Goal: Transaction & Acquisition: Subscribe to service/newsletter

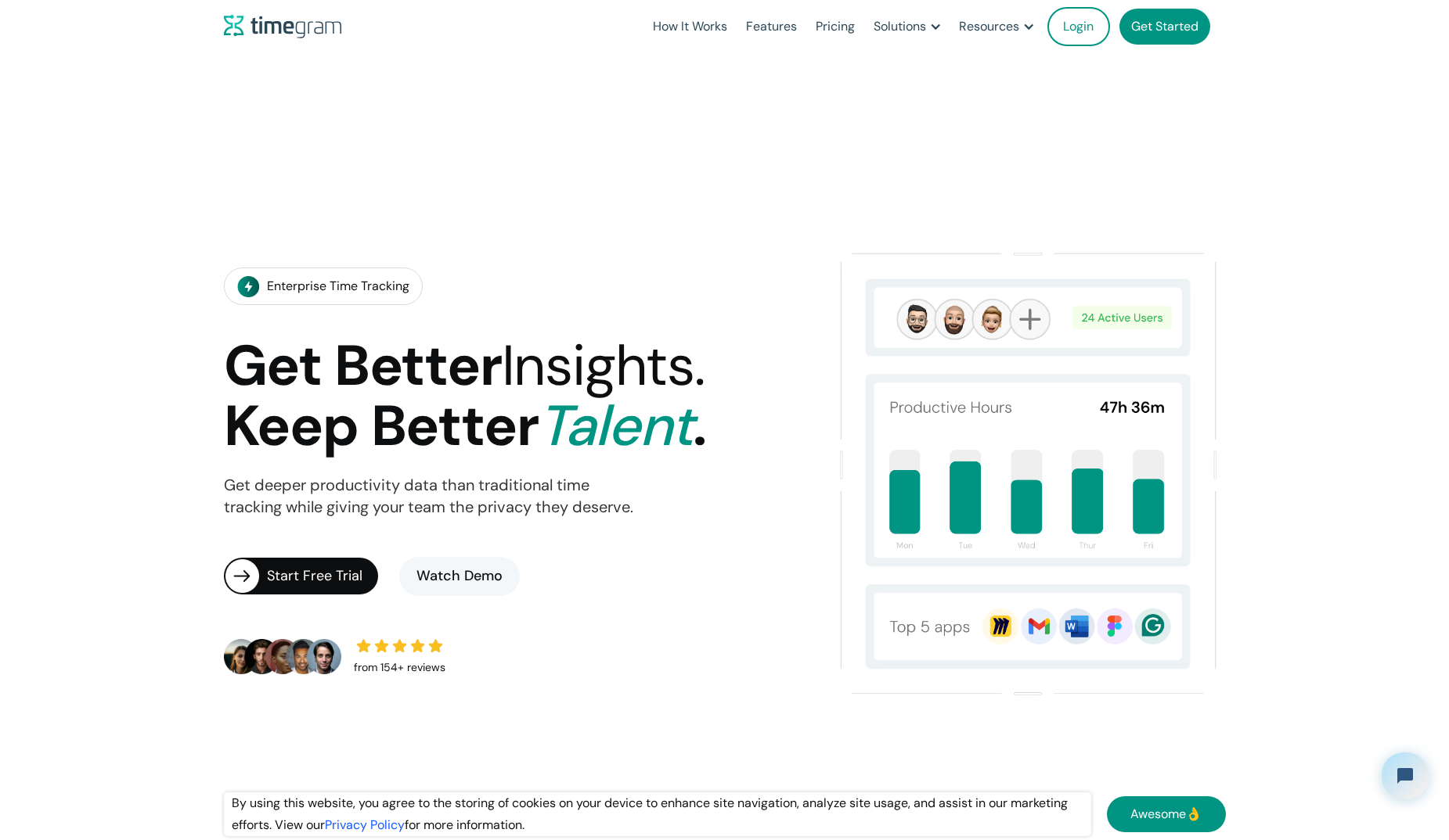
click at [1052, 466] on img at bounding box center [1028, 473] width 394 height 458
click at [1067, 336] on img at bounding box center [1028, 473] width 394 height 458
click at [1166, 314] on img at bounding box center [1028, 473] width 394 height 458
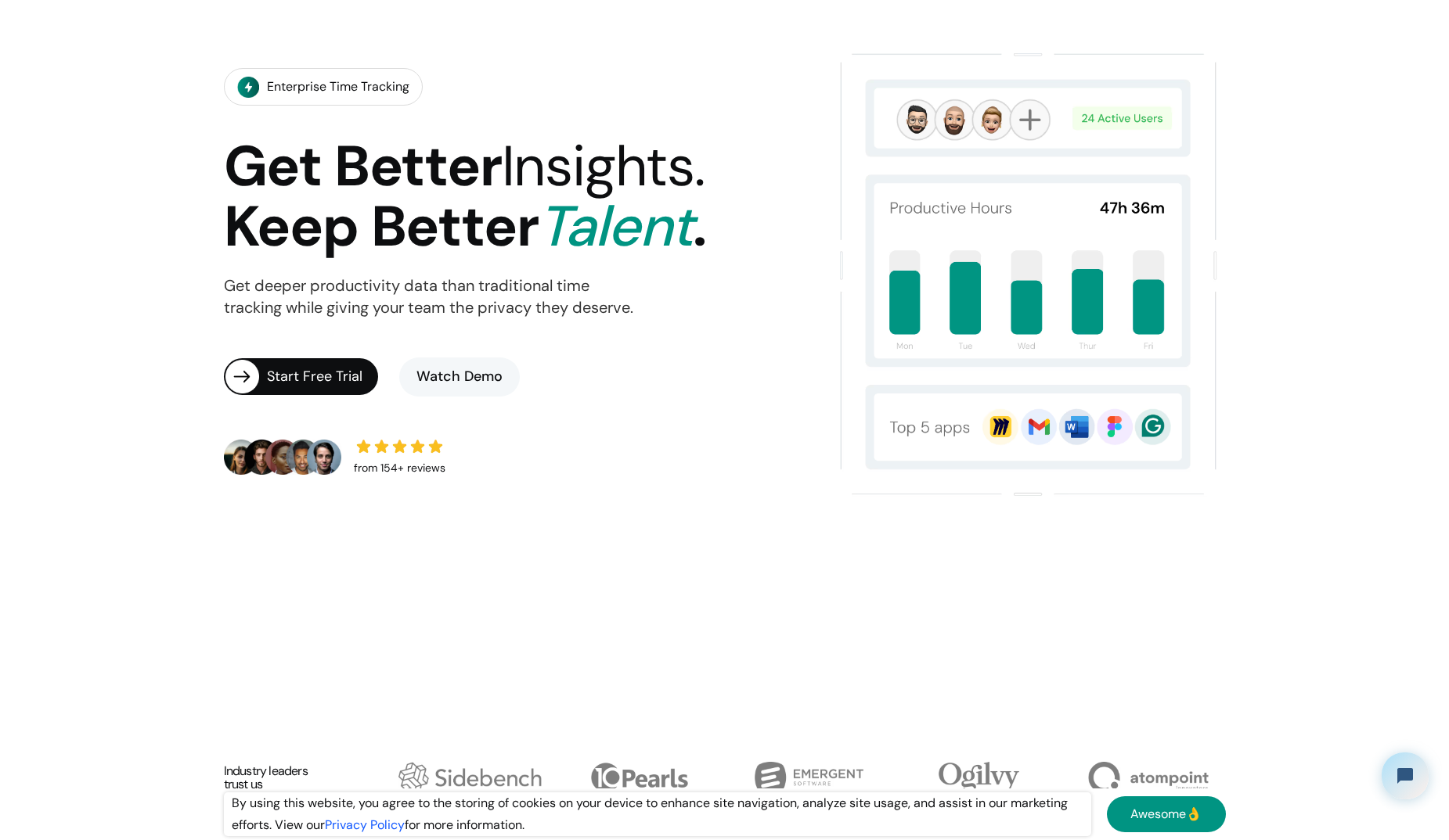
scroll to position [157, 0]
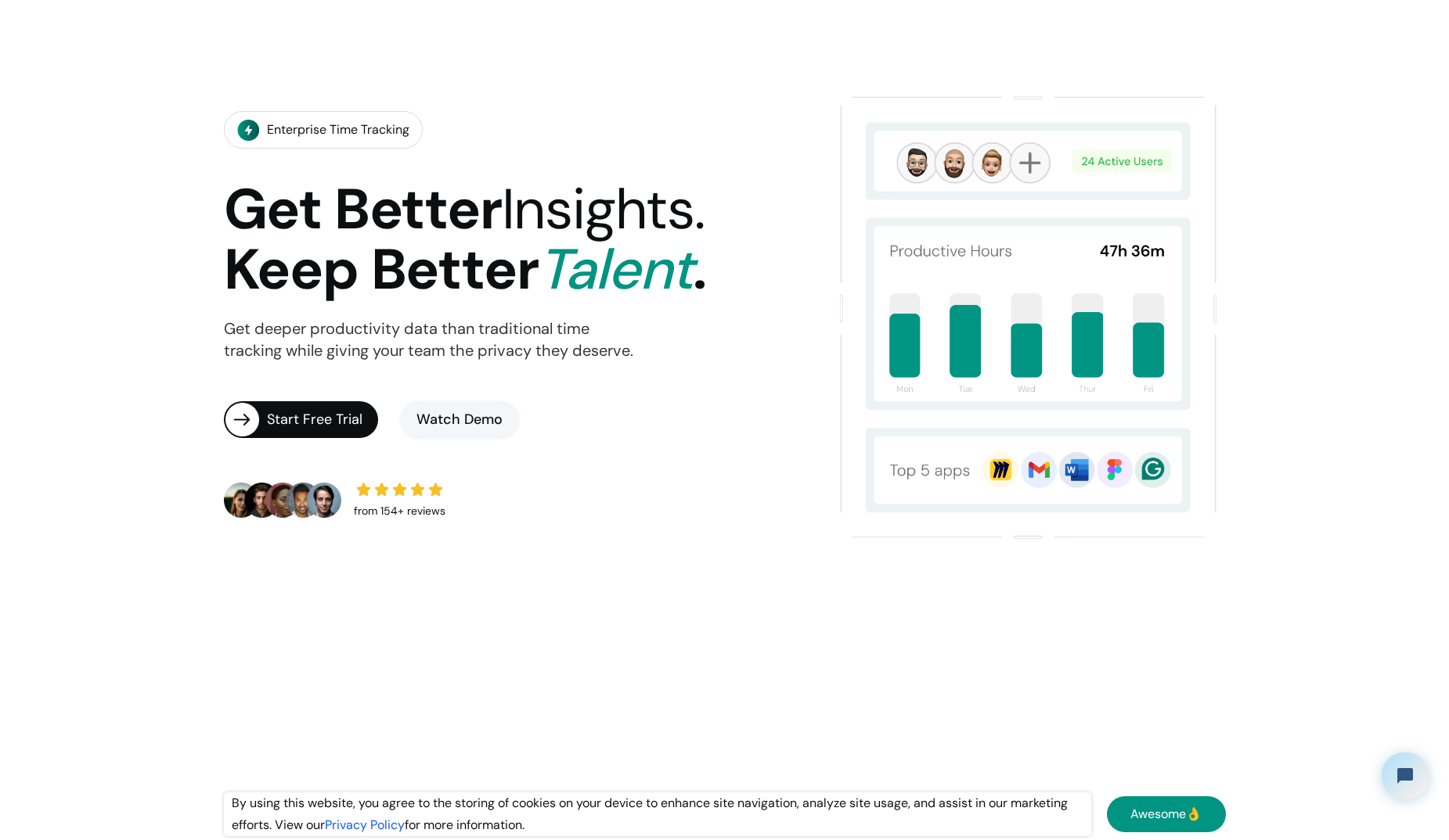
click at [326, 502] on img at bounding box center [282, 500] width 117 height 34
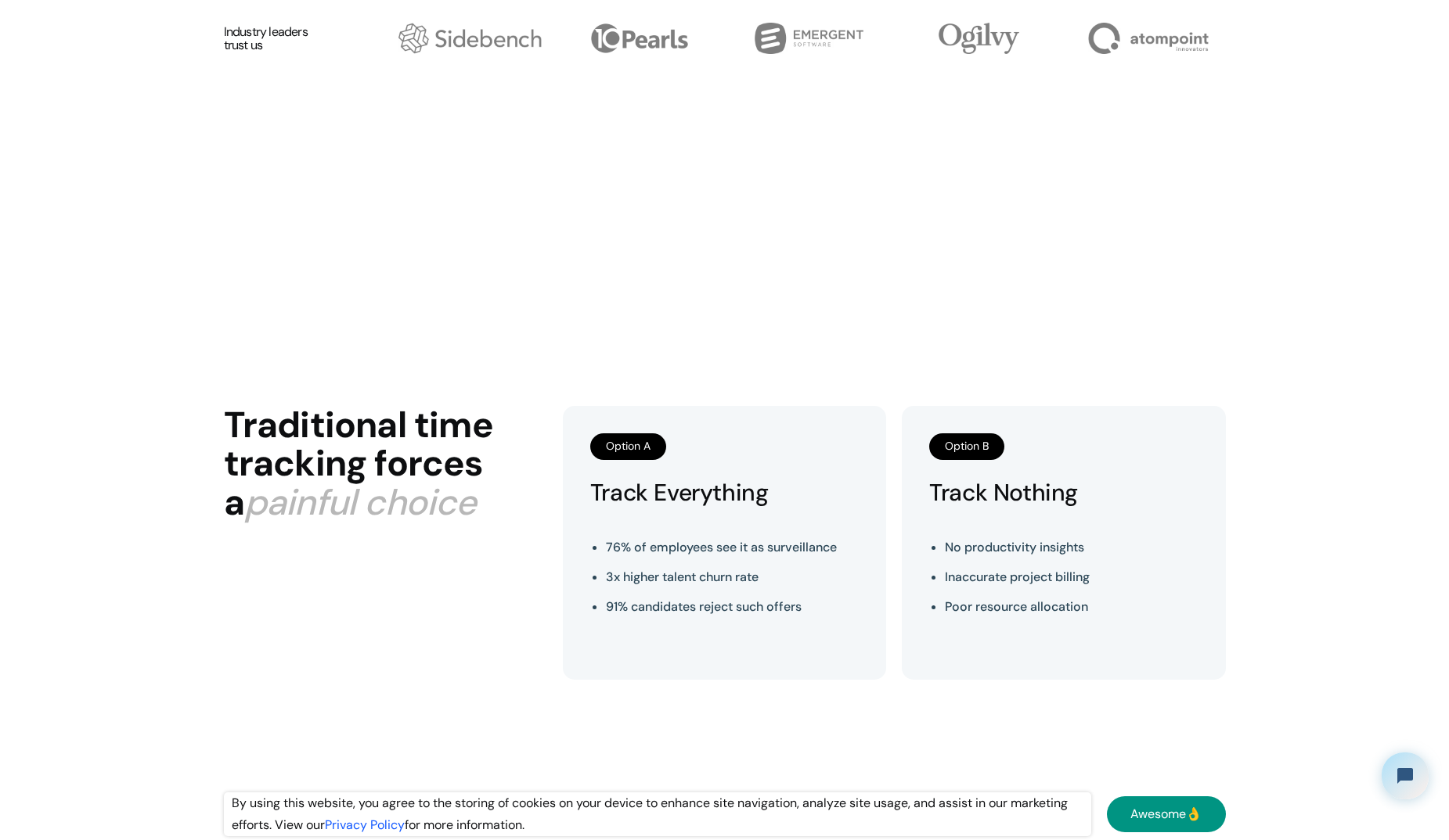
scroll to position [1096, 0]
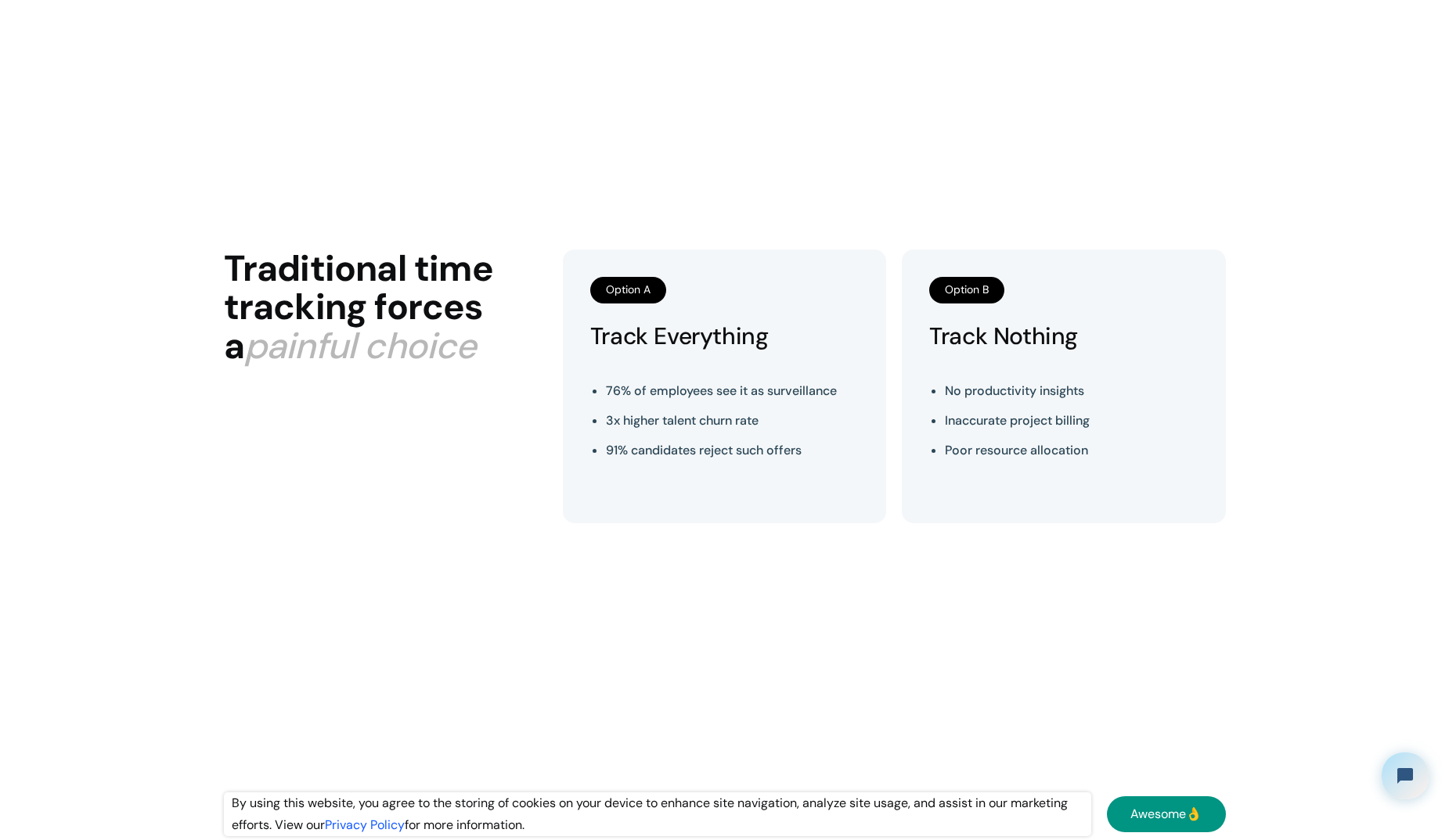
click at [949, 296] on div "Option B" at bounding box center [967, 291] width 75 height 27
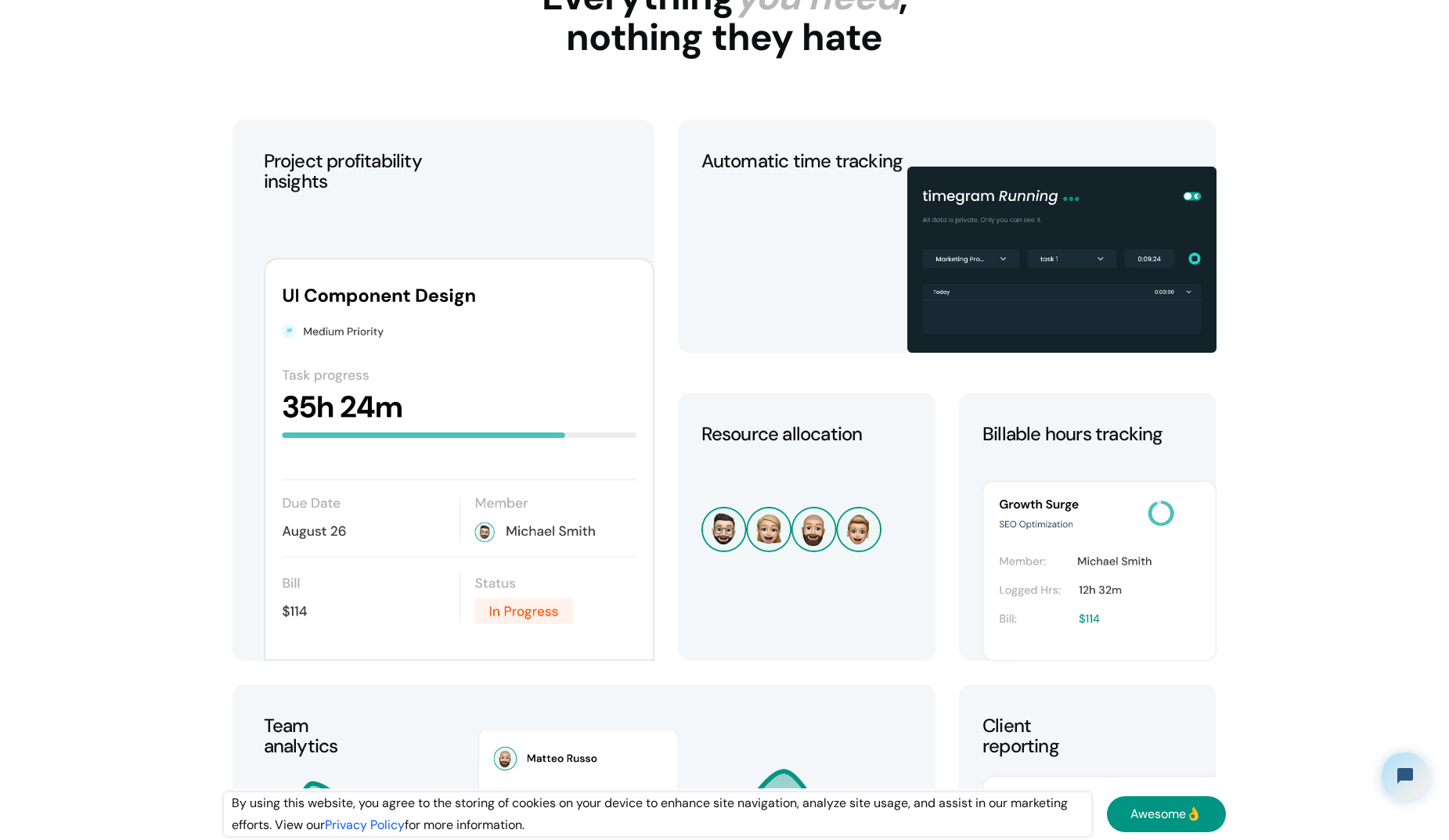
scroll to position [2817, 0]
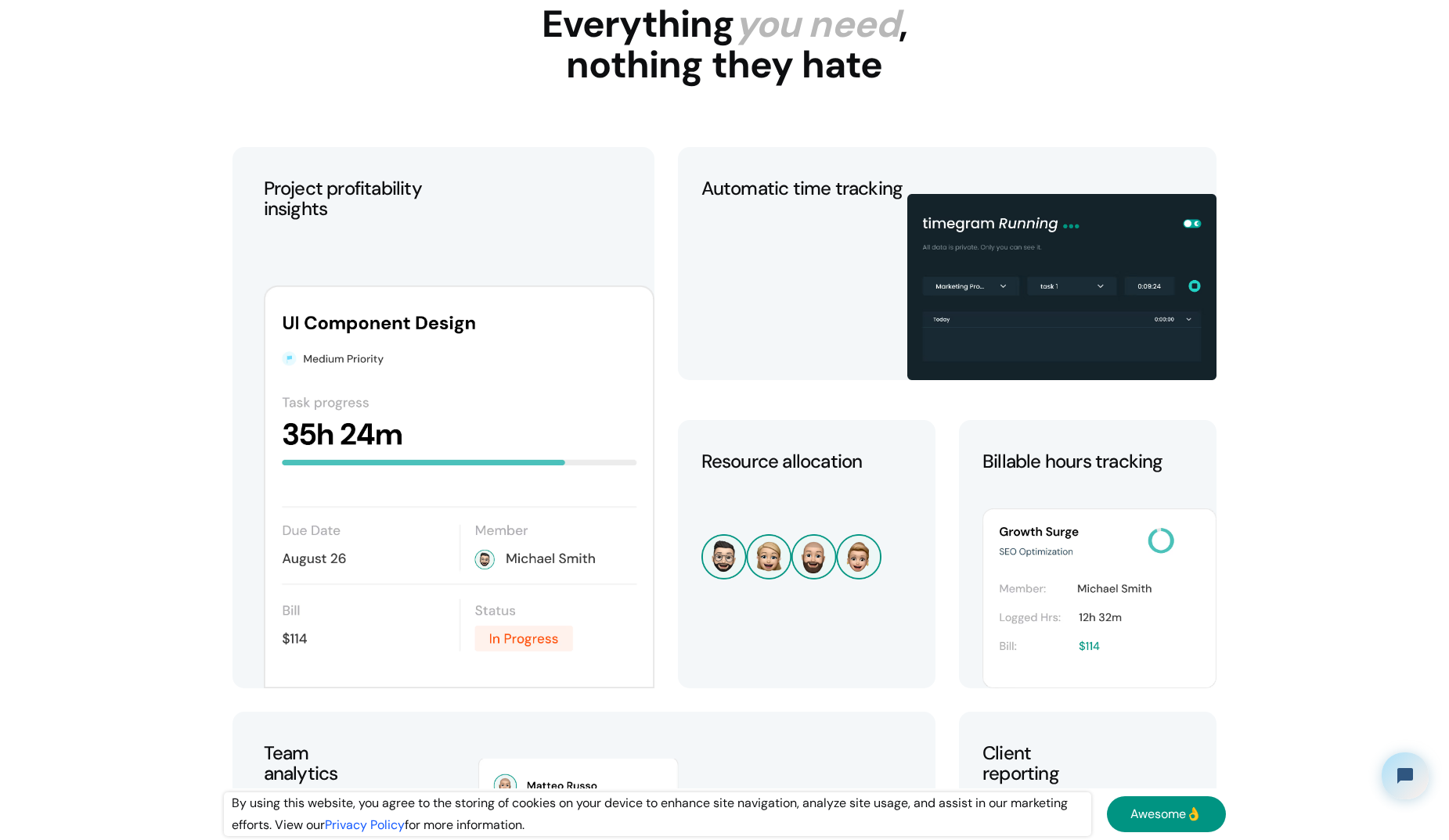
click at [942, 271] on img at bounding box center [1062, 286] width 309 height 185
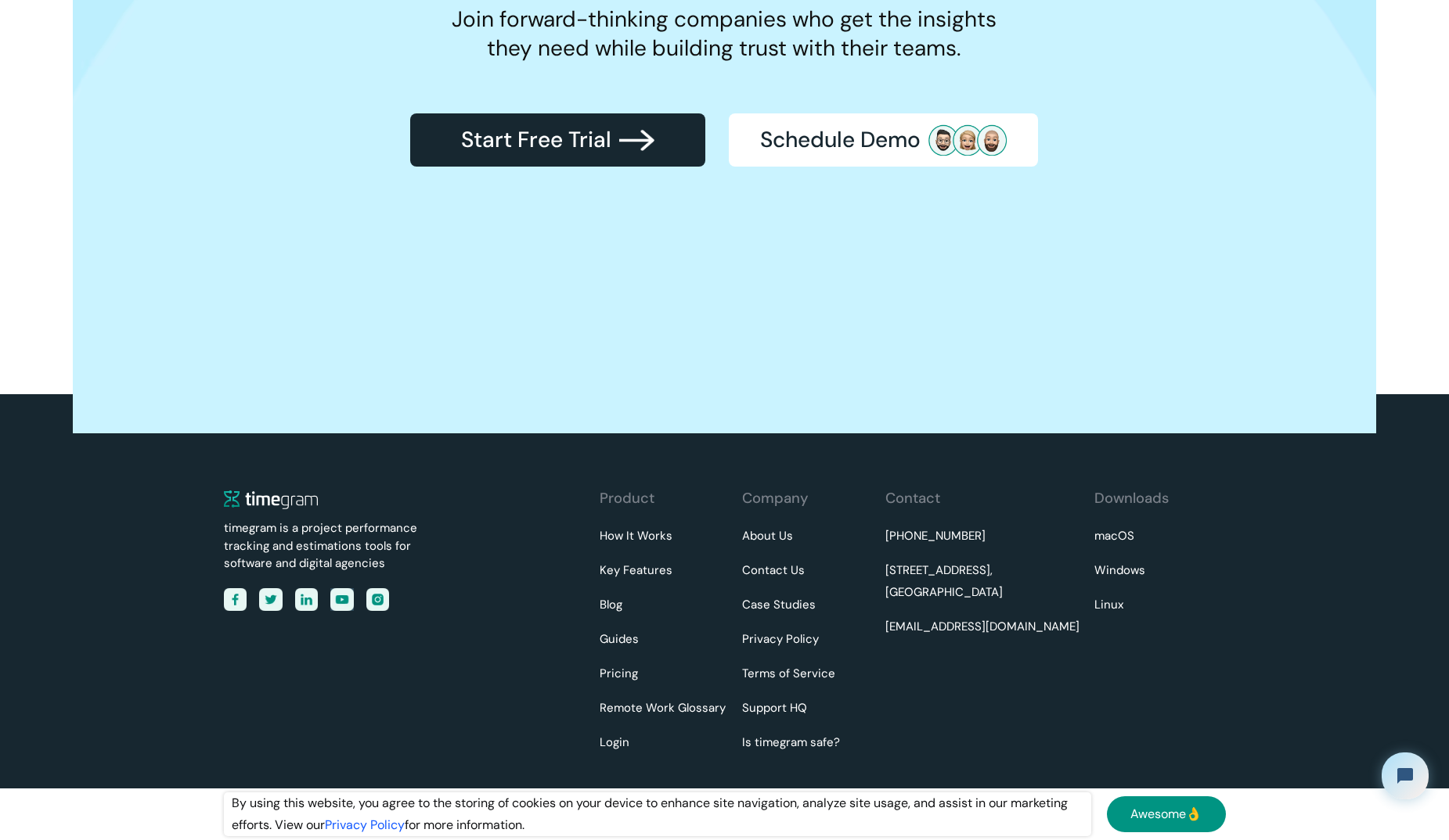
scroll to position [5340, 0]
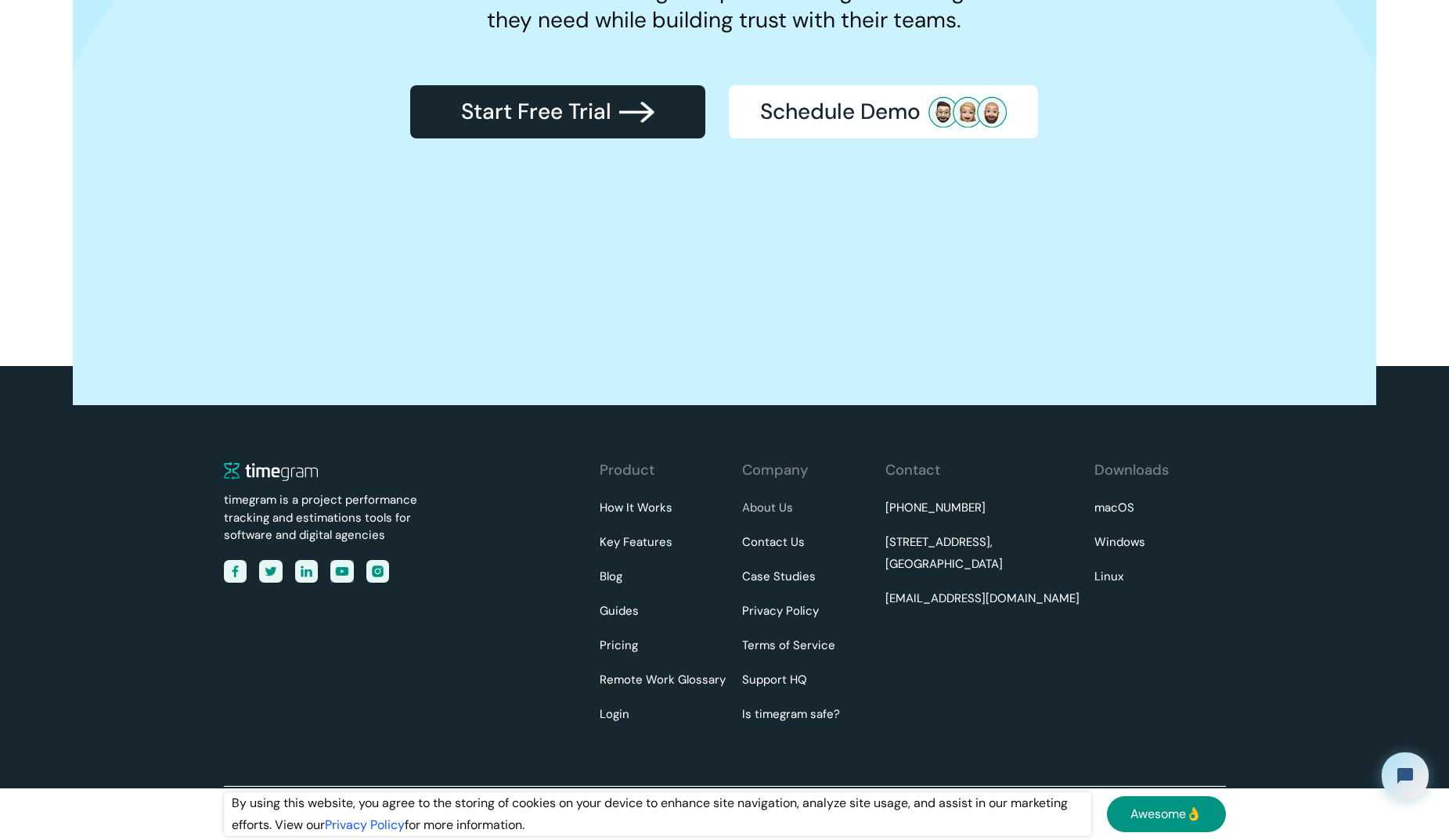
click at [763, 516] on link "About Us" at bounding box center [767, 509] width 51 height 22
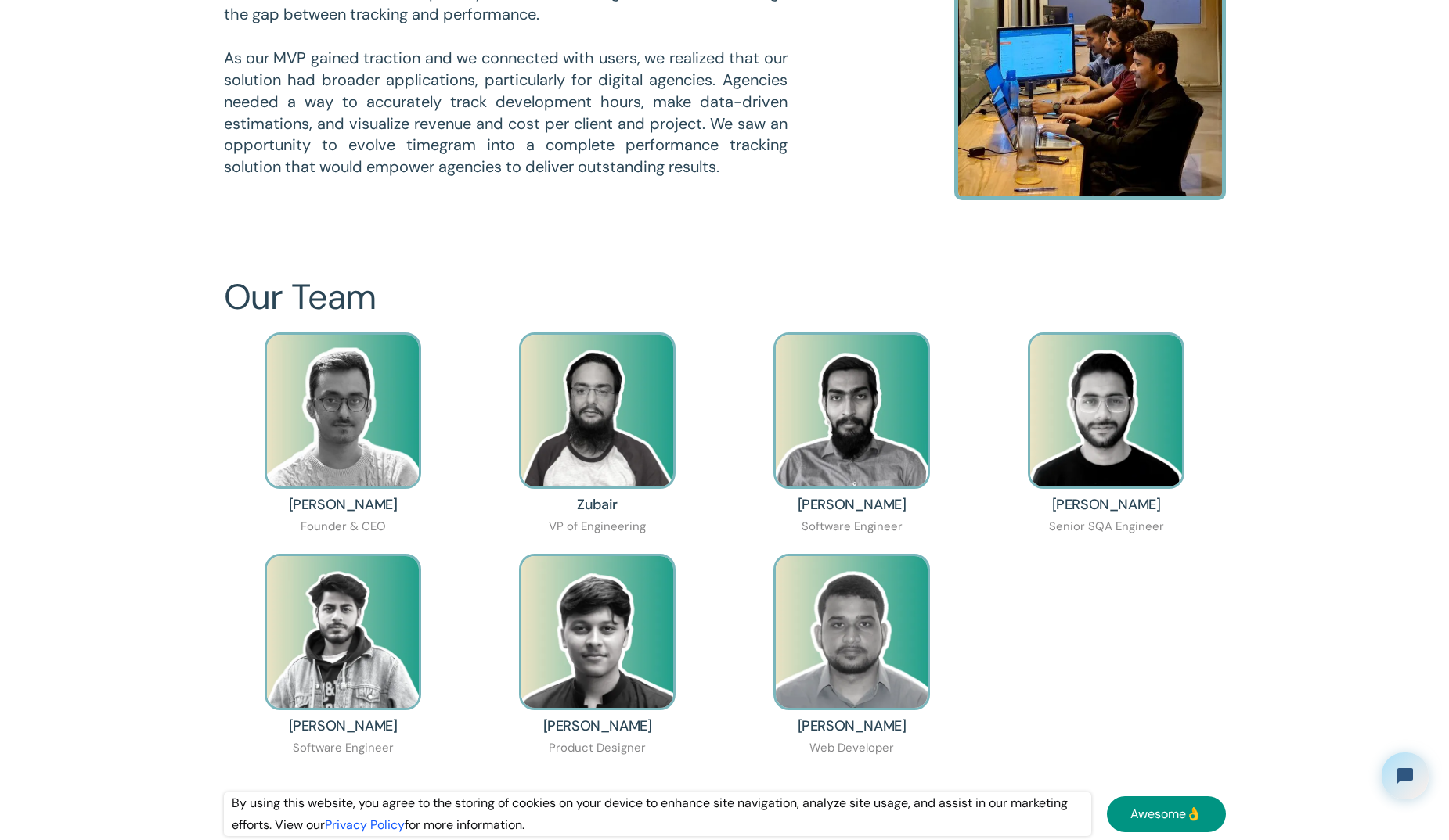
scroll to position [1096, 0]
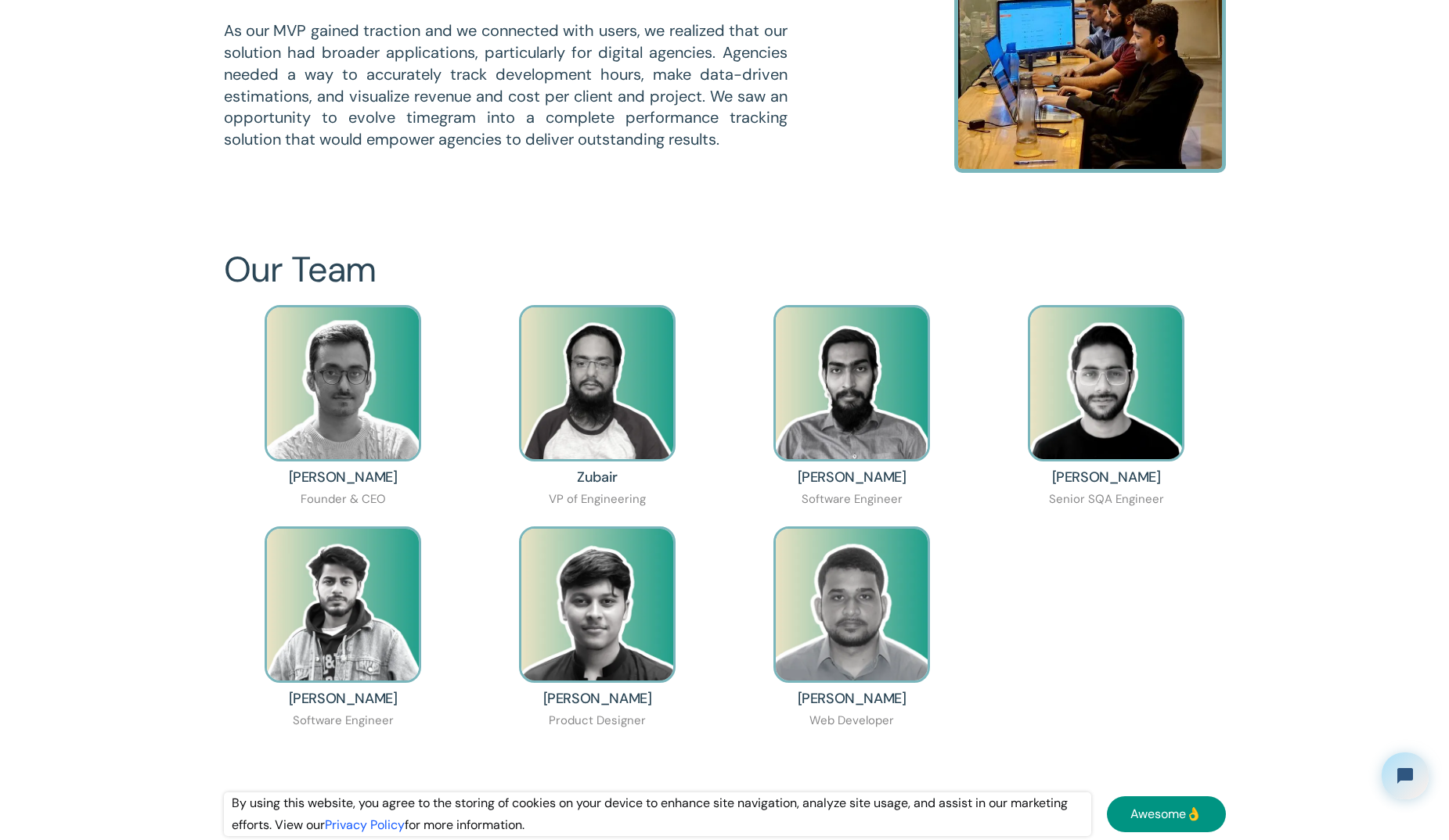
click at [621, 403] on img at bounding box center [597, 383] width 157 height 157
click at [757, 430] on div "Ali Azzam Software Engineer" at bounding box center [852, 408] width 239 height 206
click at [893, 425] on img at bounding box center [851, 383] width 157 height 157
click at [1126, 367] on img at bounding box center [1106, 383] width 157 height 157
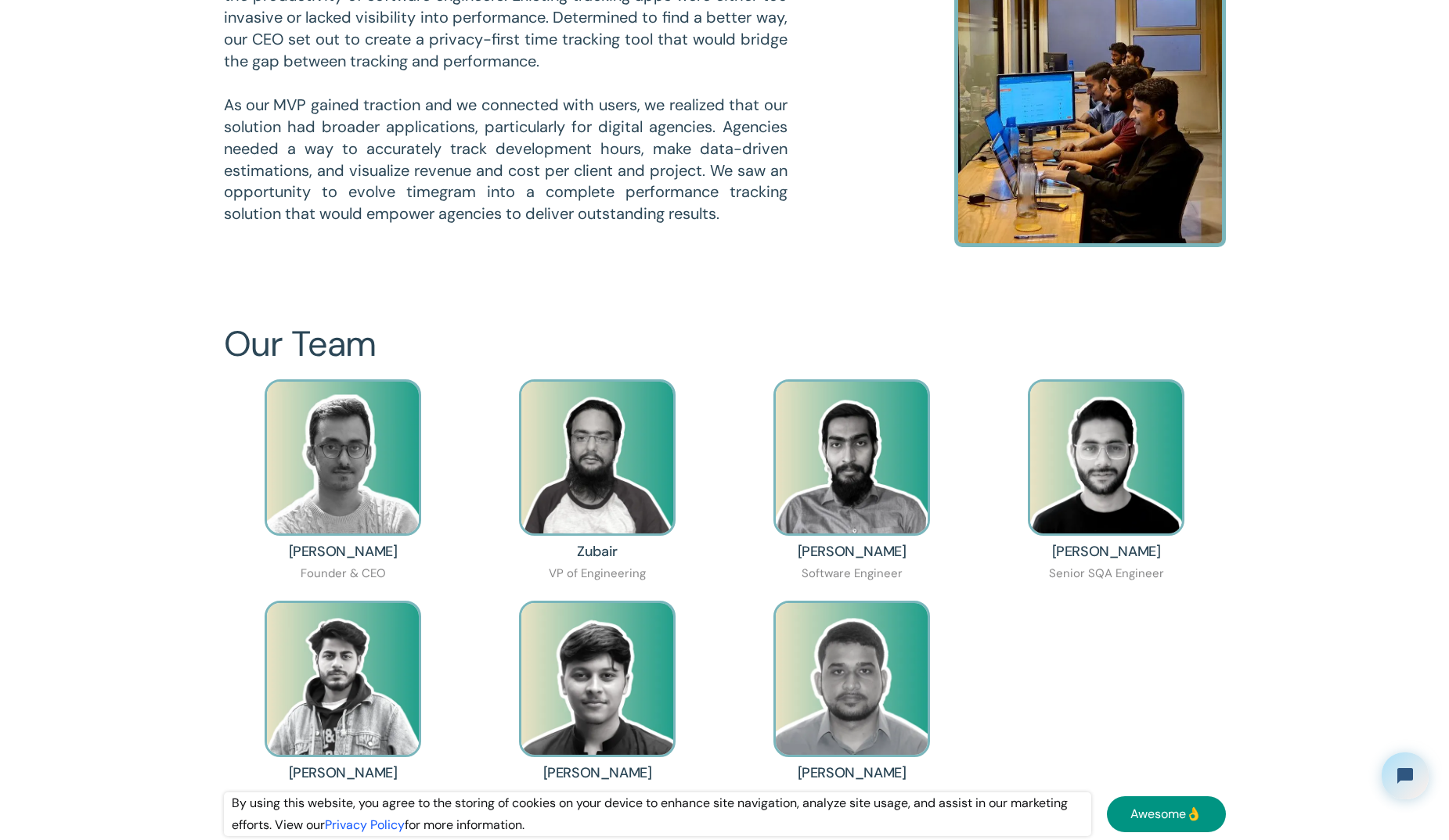
scroll to position [939, 0]
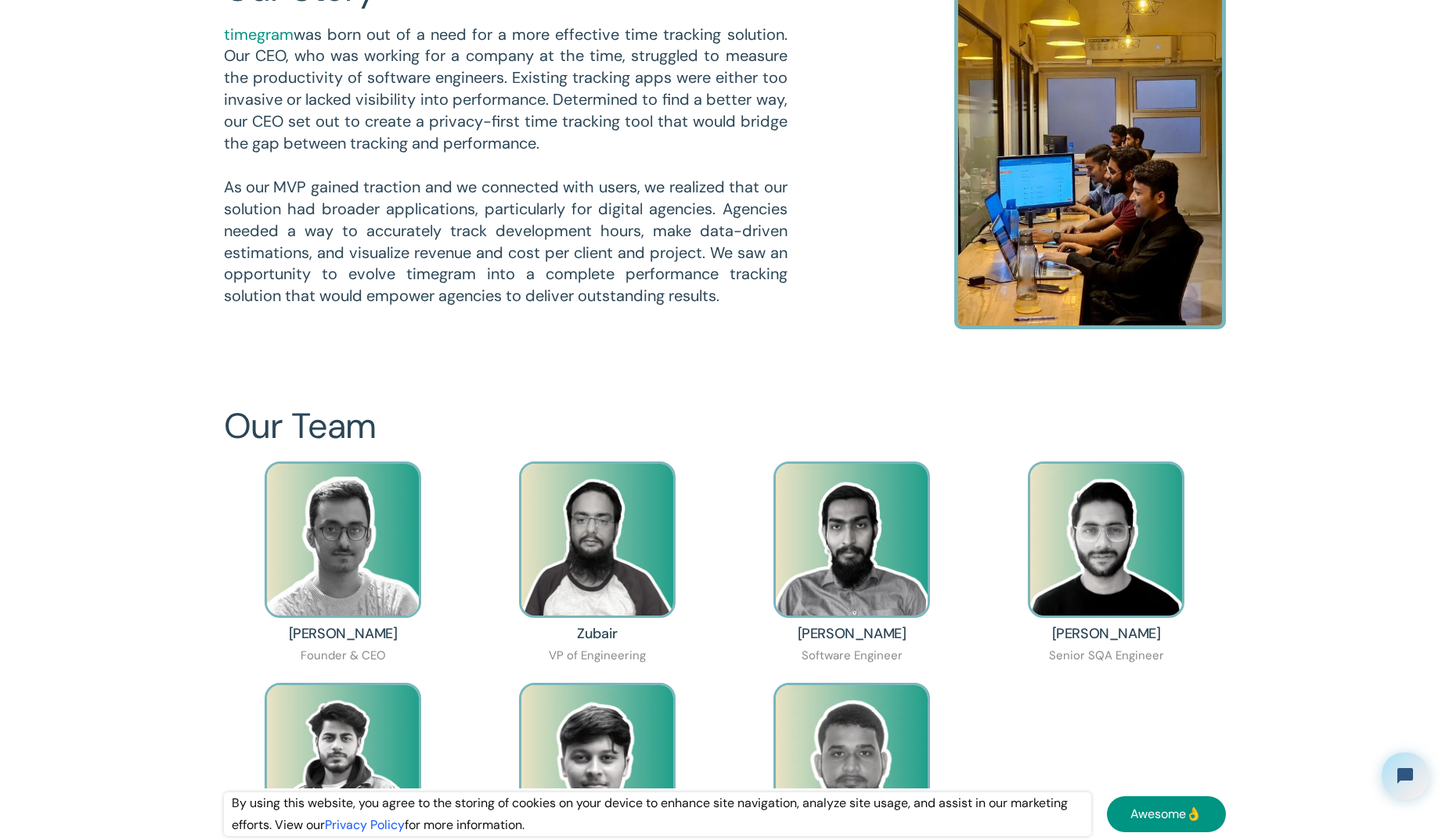
click at [1133, 318] on img at bounding box center [1089, 150] width 272 height 360
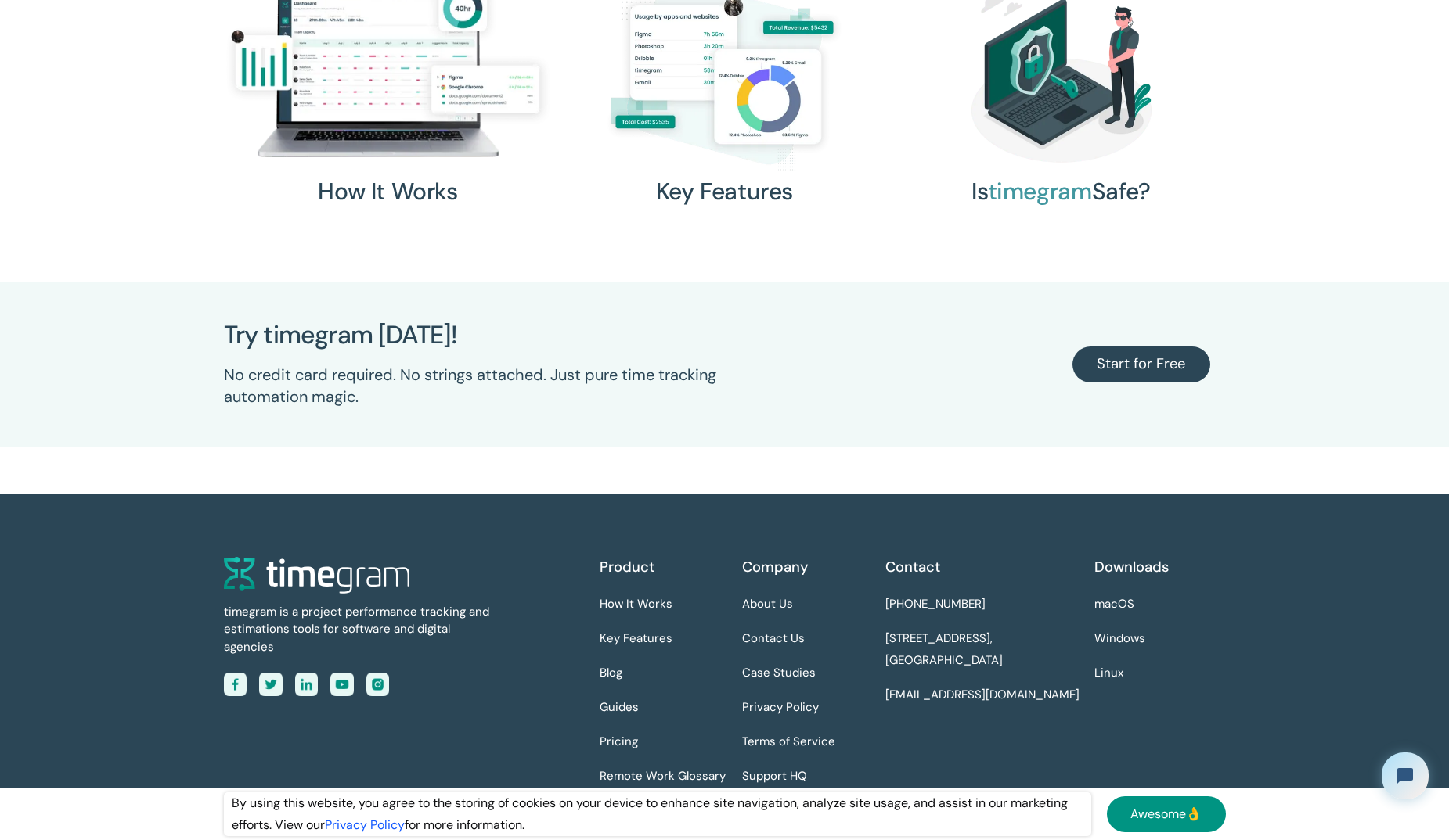
scroll to position [0, 0]
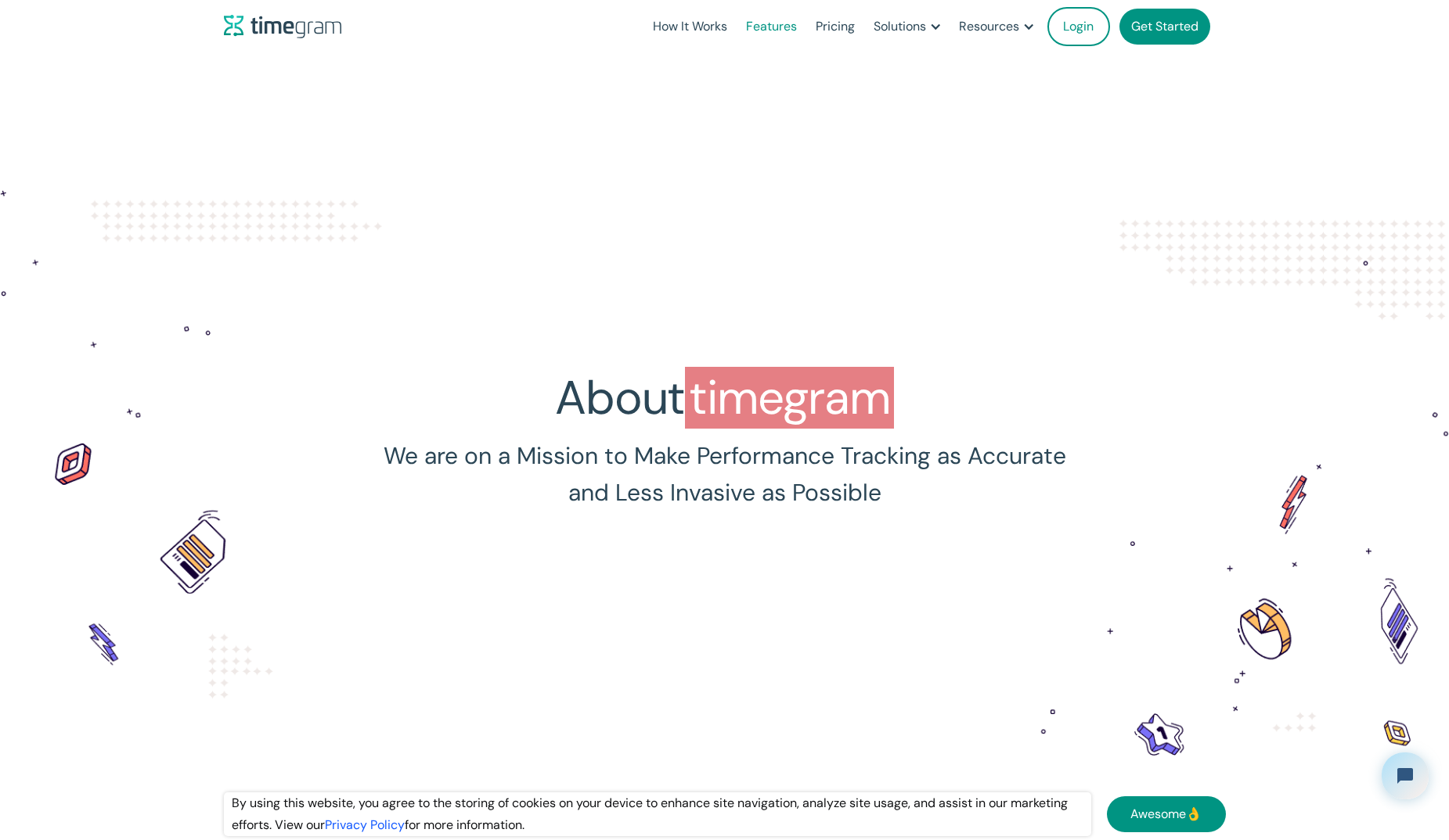
click at [785, 22] on link "Features" at bounding box center [771, 27] width 70 height 53
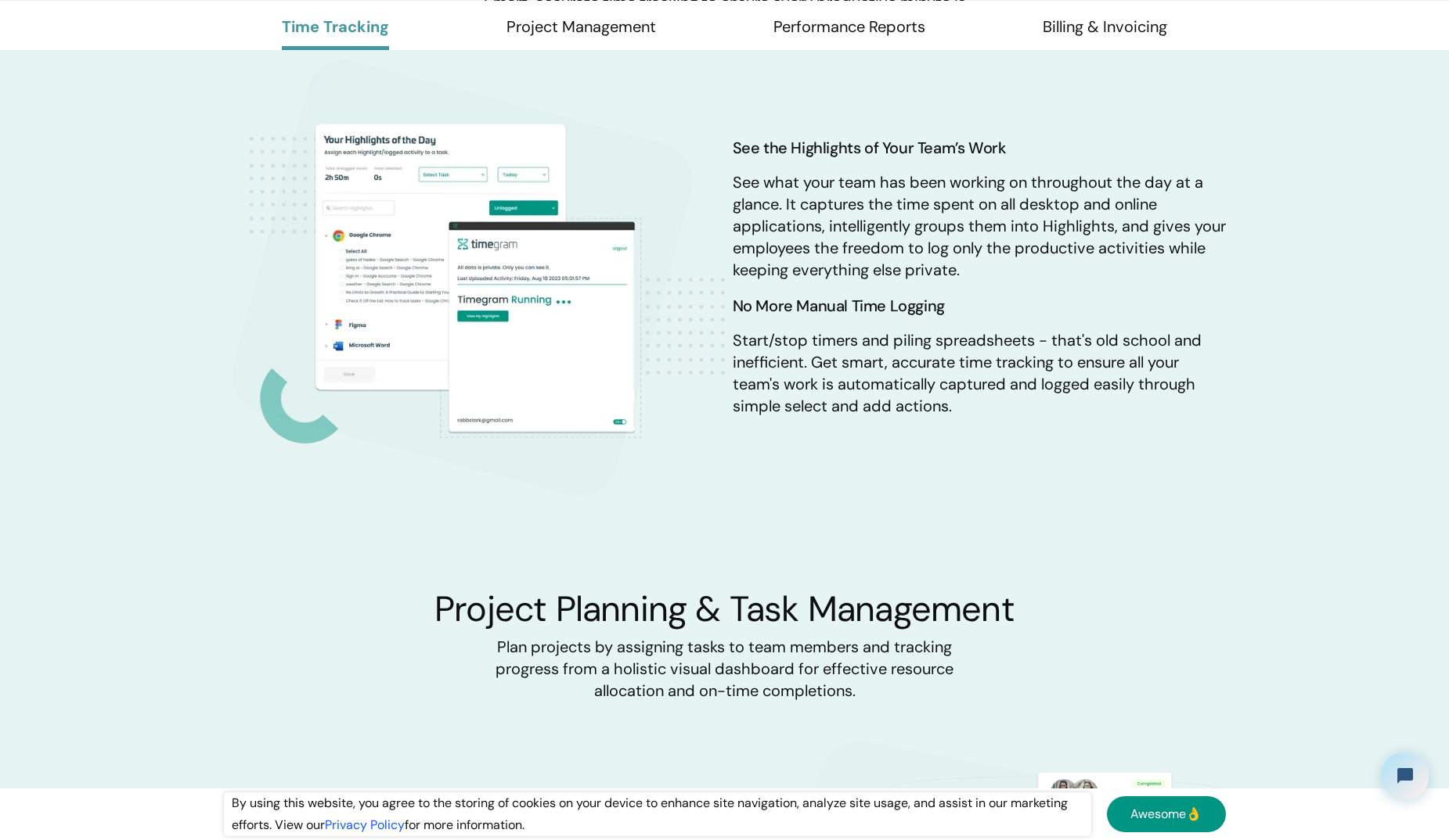
scroll to position [704, 0]
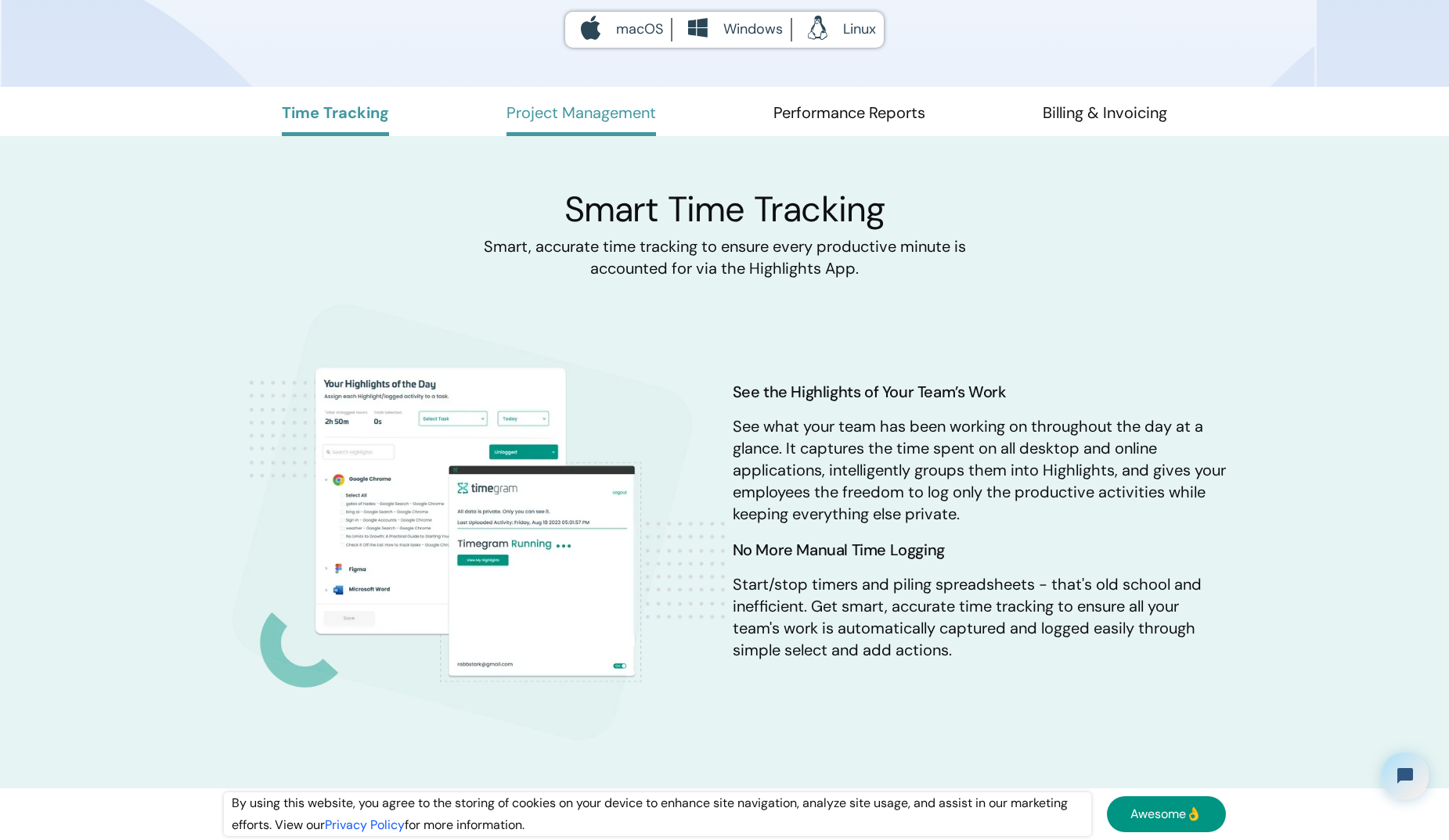
click at [592, 132] on link "Project Management" at bounding box center [581, 119] width 149 height 34
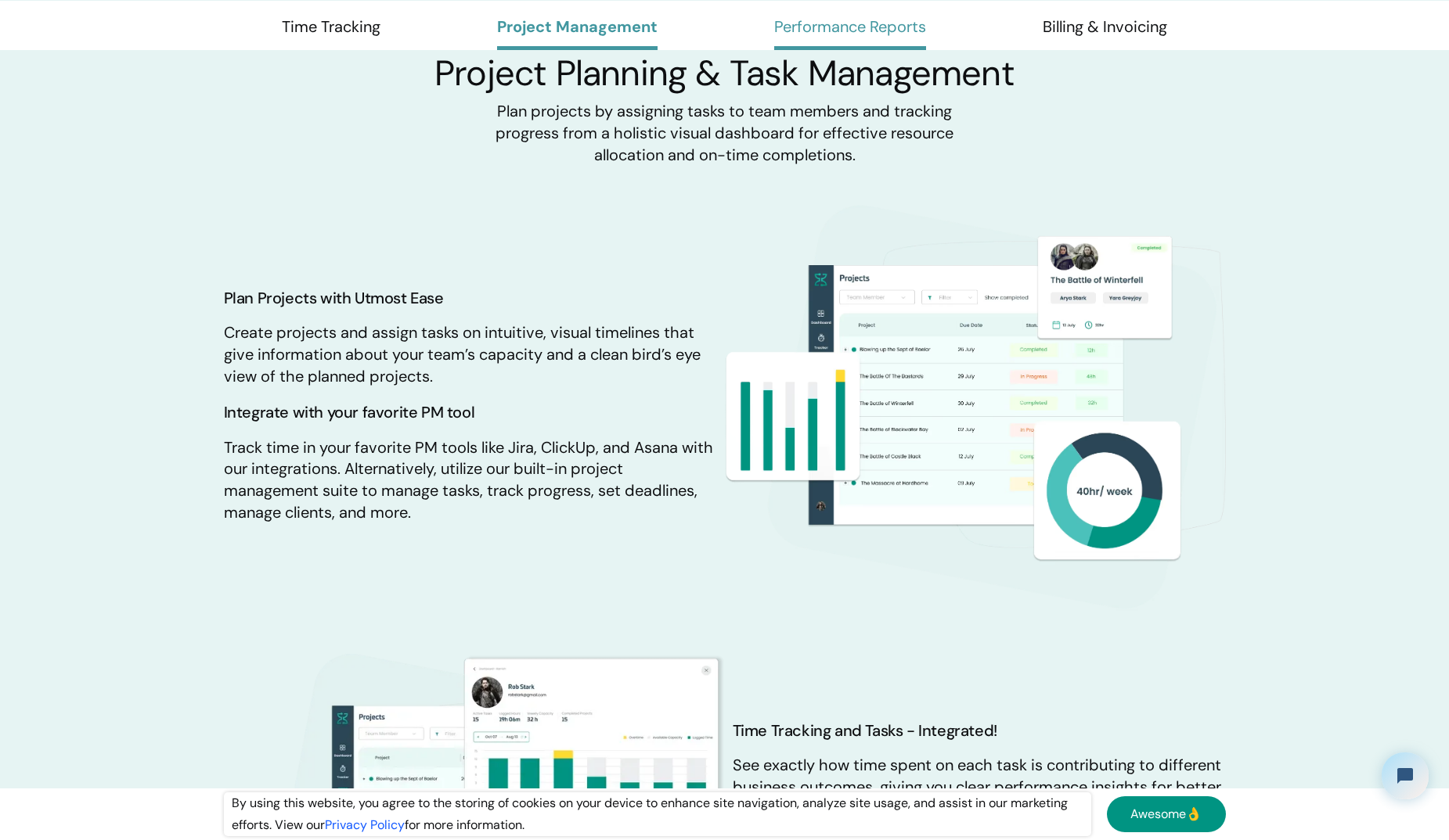
click at [874, 27] on link "Performance Reports" at bounding box center [849, 33] width 152 height 34
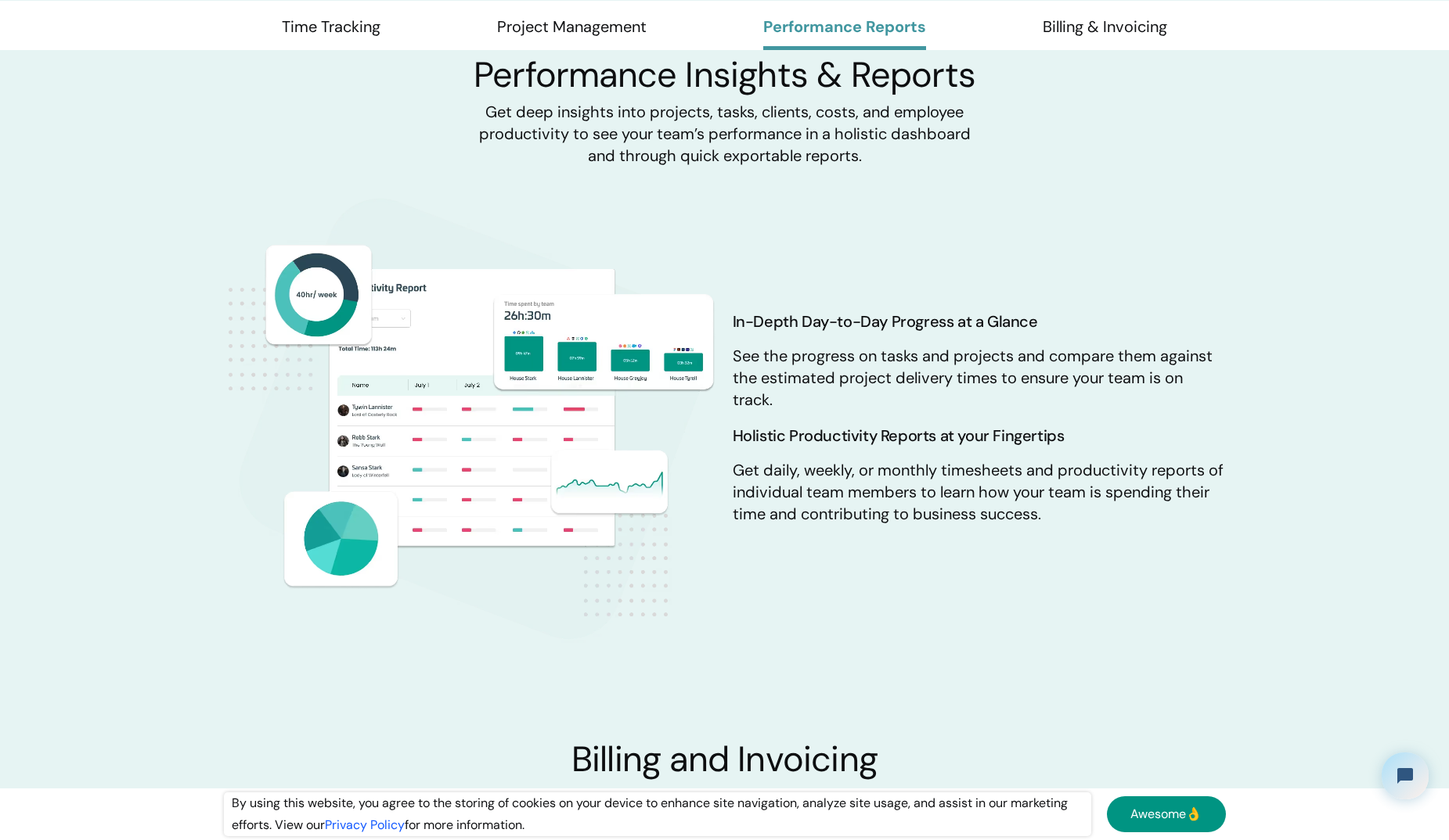
scroll to position [2525, 0]
click at [1086, 29] on link "Billing & Invoicing" at bounding box center [1105, 33] width 125 height 34
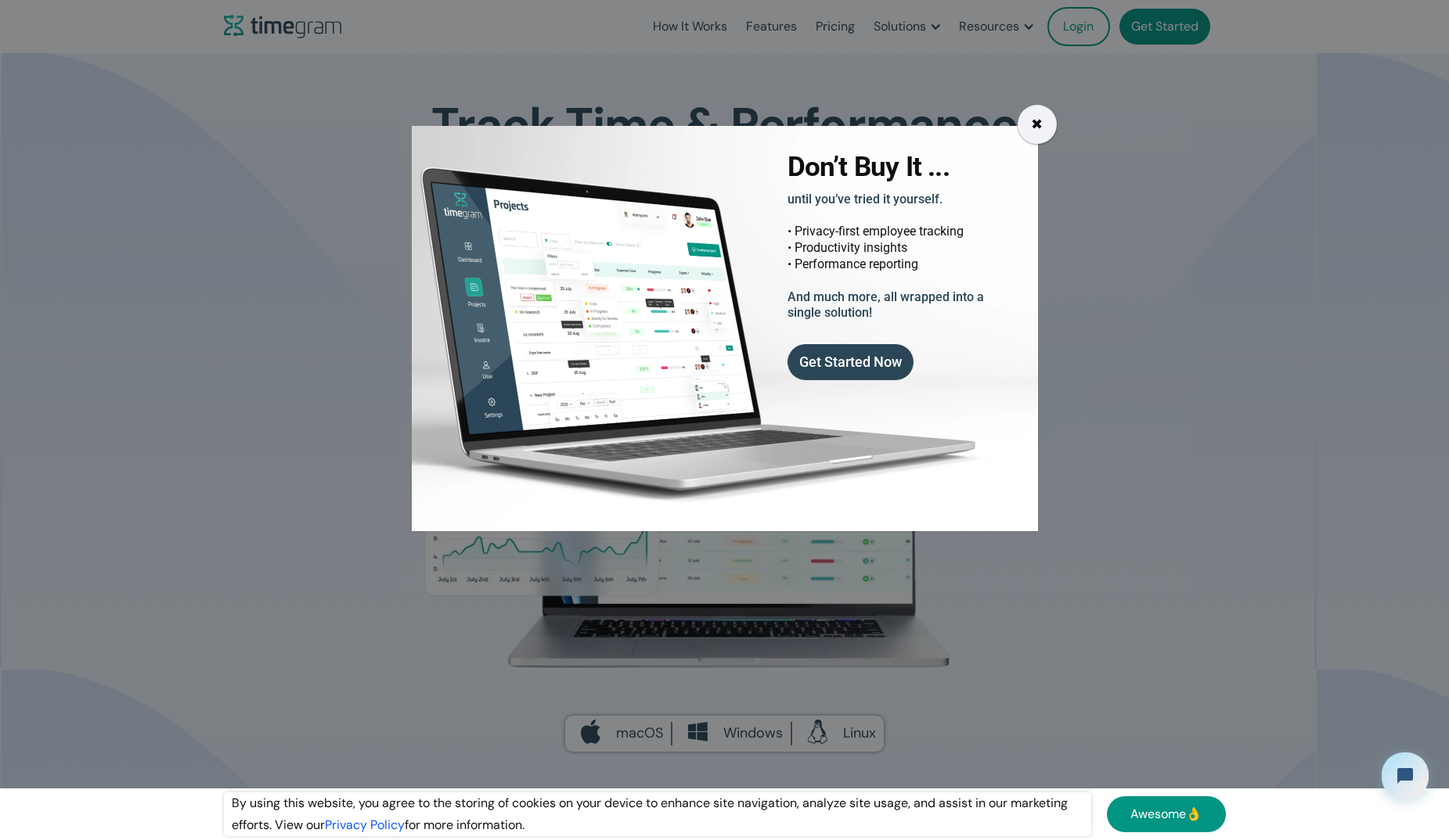
click at [880, 362] on link "Get Started Now" at bounding box center [850, 362] width 126 height 36
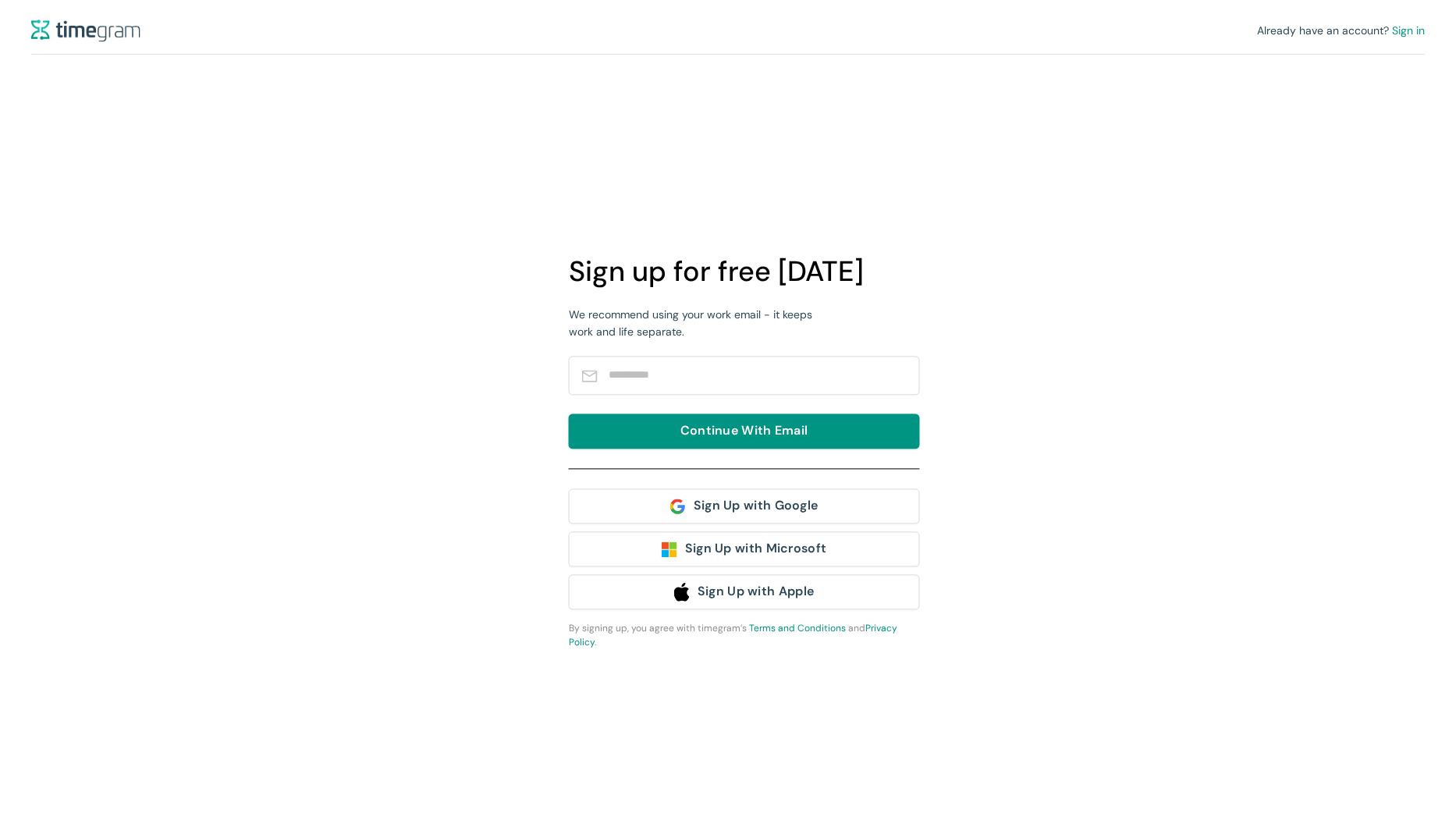
click at [1065, 282] on div "Already have an account? Sign in Sign up for free [DATE] We recommend using you…" at bounding box center [728, 419] width 1456 height 838
click at [797, 385] on input "text" at bounding box center [756, 375] width 295 height 28
click at [1189, 238] on div "Already have an account? Sign in Sign up for free [DATE] We recommend using you…" at bounding box center [728, 419] width 1456 height 838
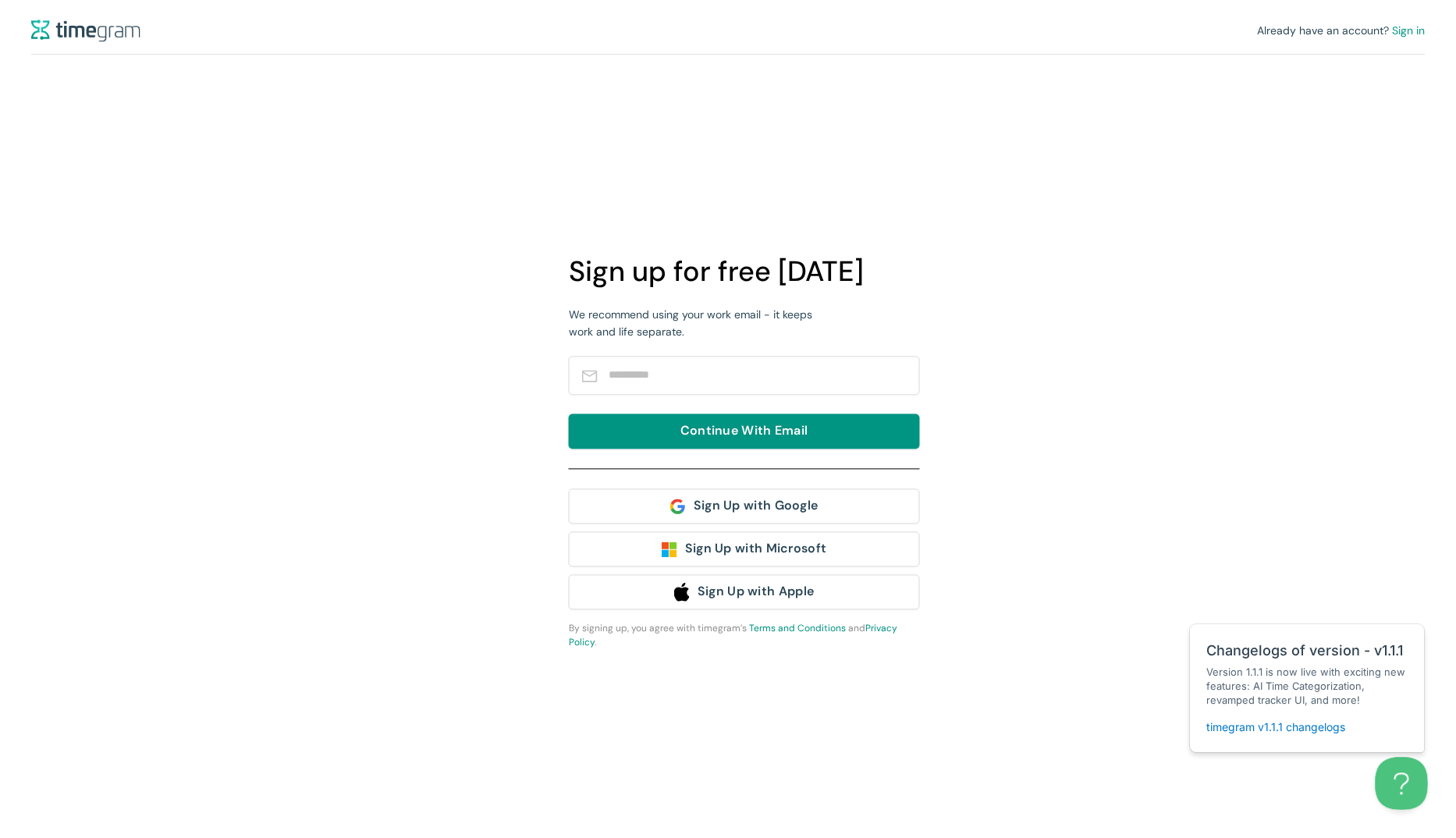
click at [1390, 783] on button "Open Beacon popover" at bounding box center [1398, 780] width 47 height 47
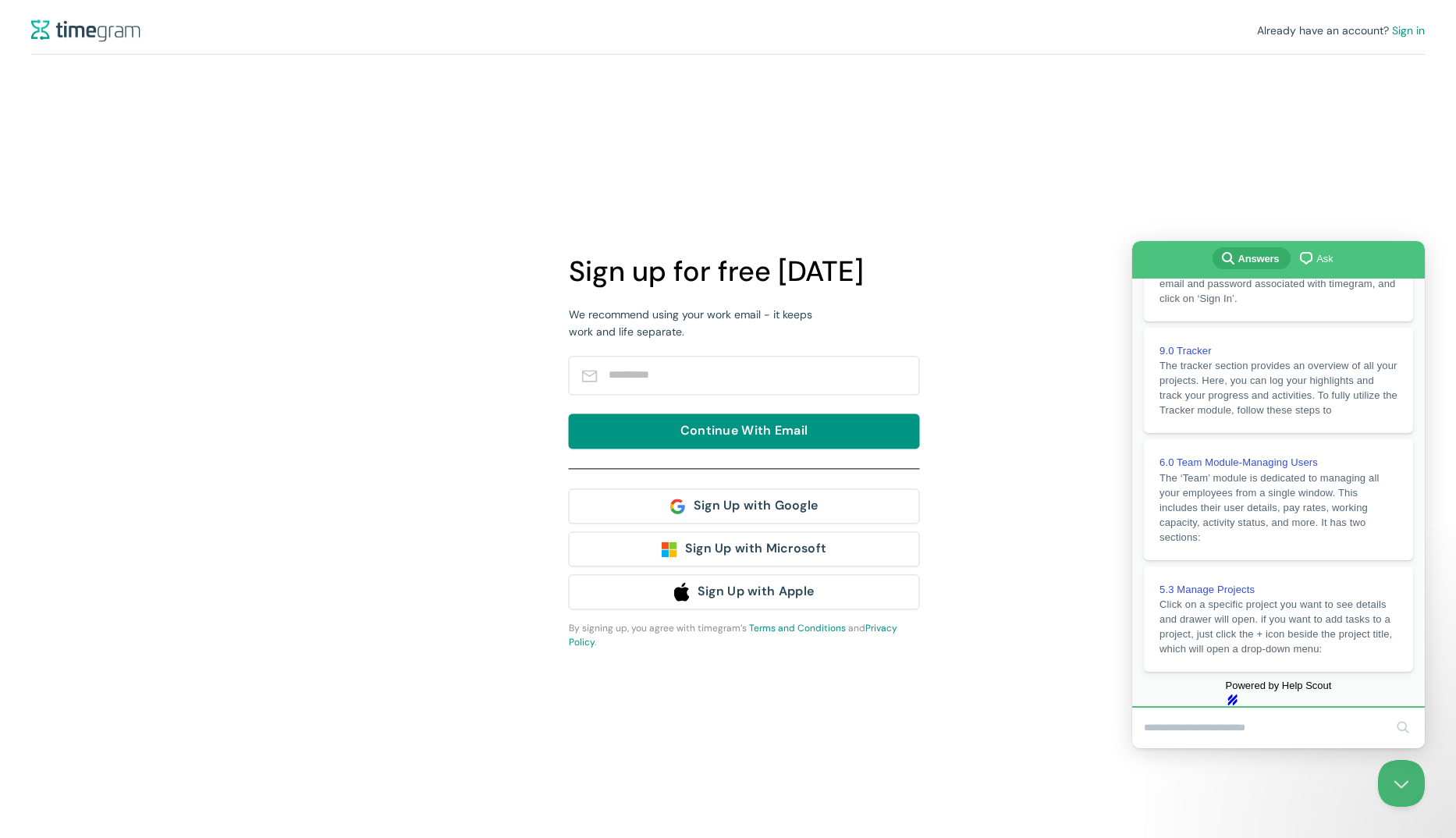
scroll to position [316, 0]
click at [1396, 778] on button "Close Beacon popover" at bounding box center [1398, 780] width 47 height 47
